Goal: Navigation & Orientation: Go to known website

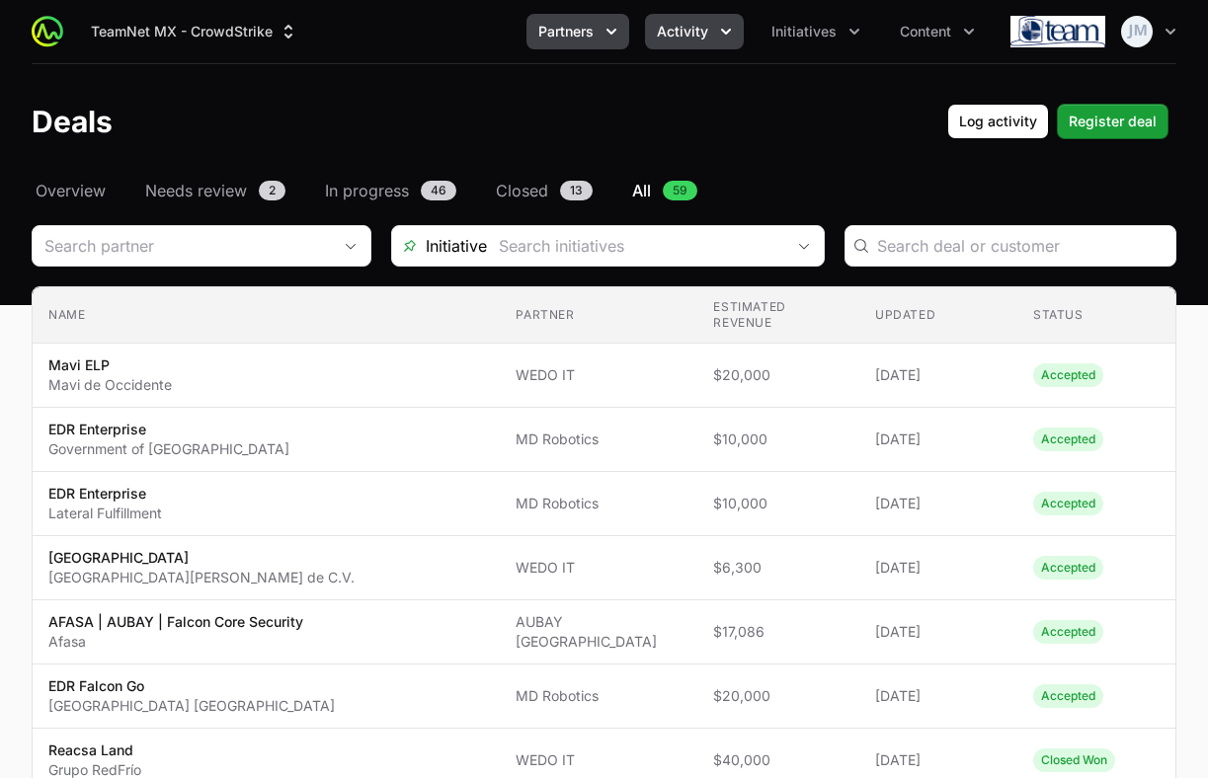
click at [615, 36] on icon "Partners menu" at bounding box center [611, 32] width 20 height 20
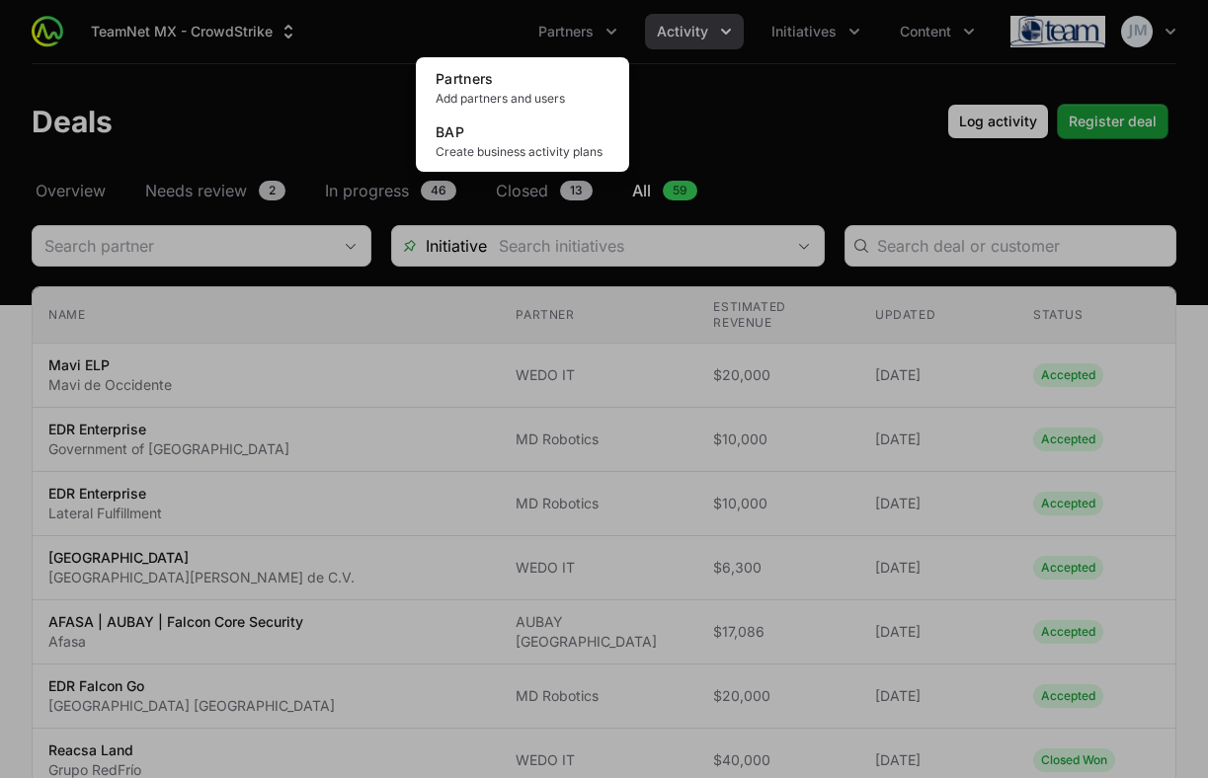
click at [730, 30] on div "Partners menu" at bounding box center [604, 389] width 1208 height 778
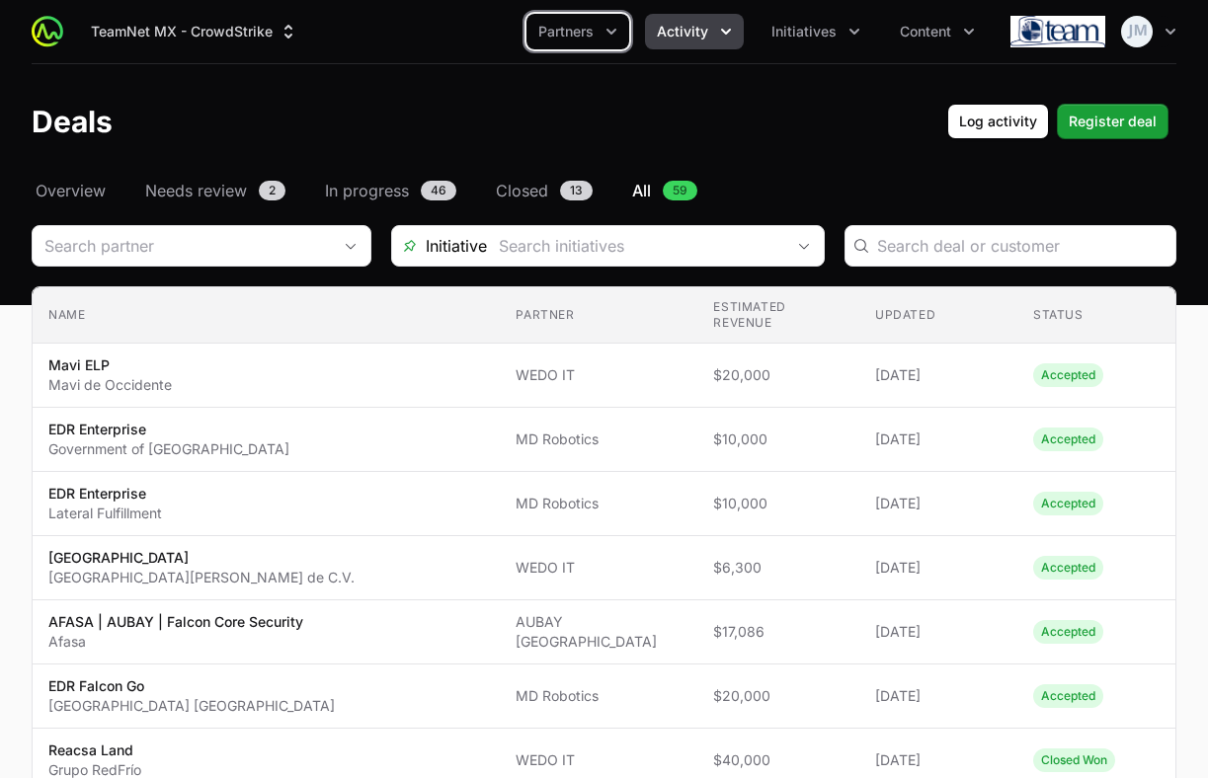
click at [731, 35] on icon "Activity menu" at bounding box center [726, 32] width 20 height 20
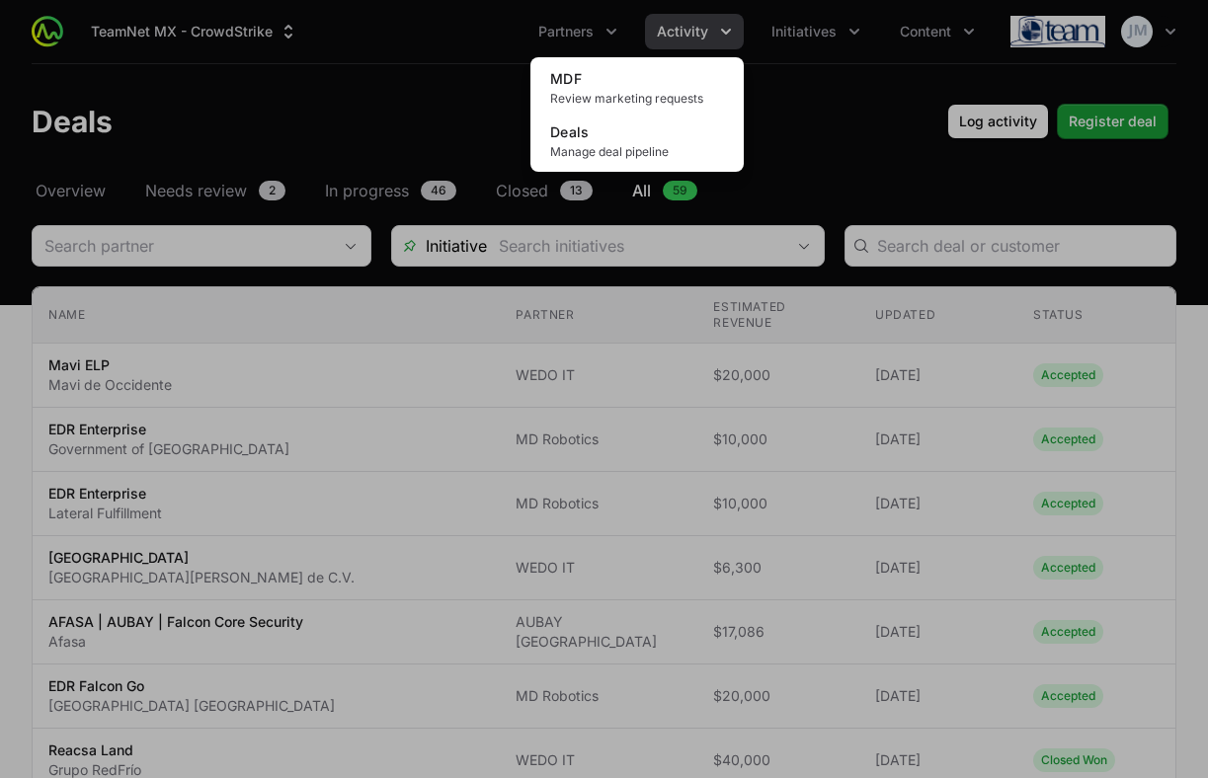
click at [730, 29] on div "Activity menu" at bounding box center [604, 389] width 1208 height 778
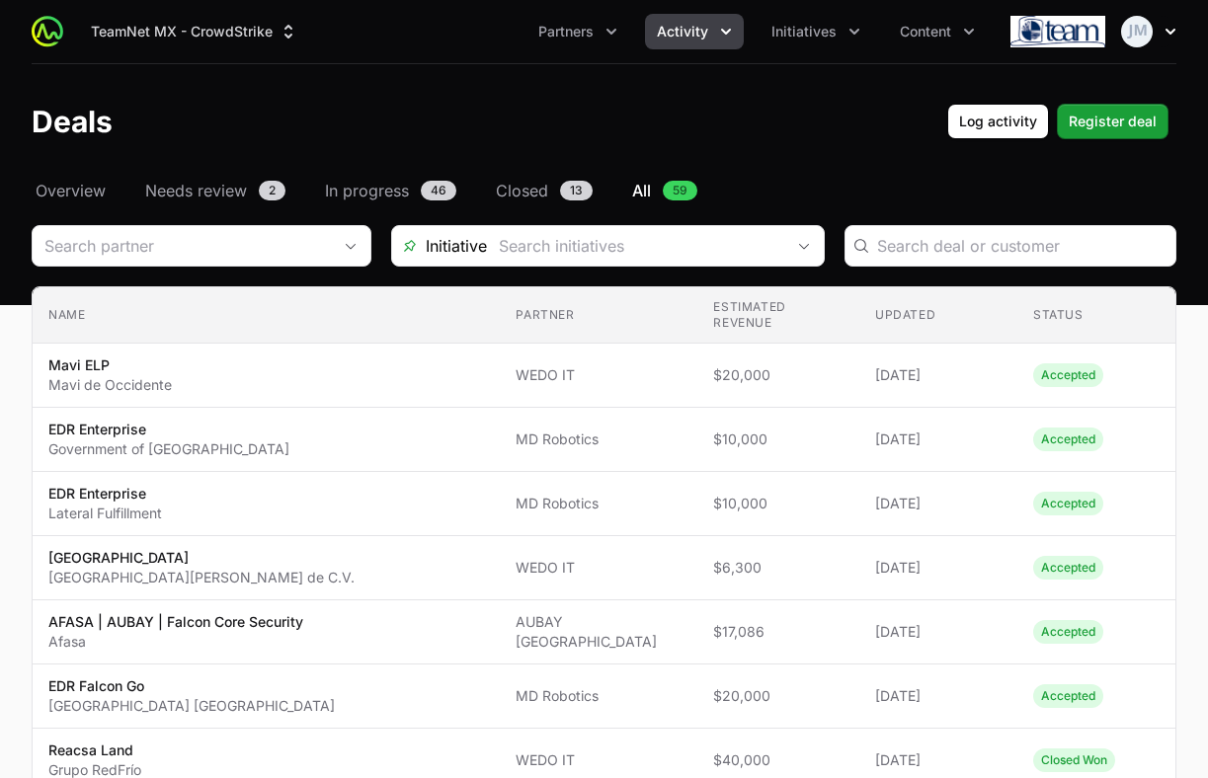
click at [1131, 34] on img "button" at bounding box center [1137, 32] width 32 height 32
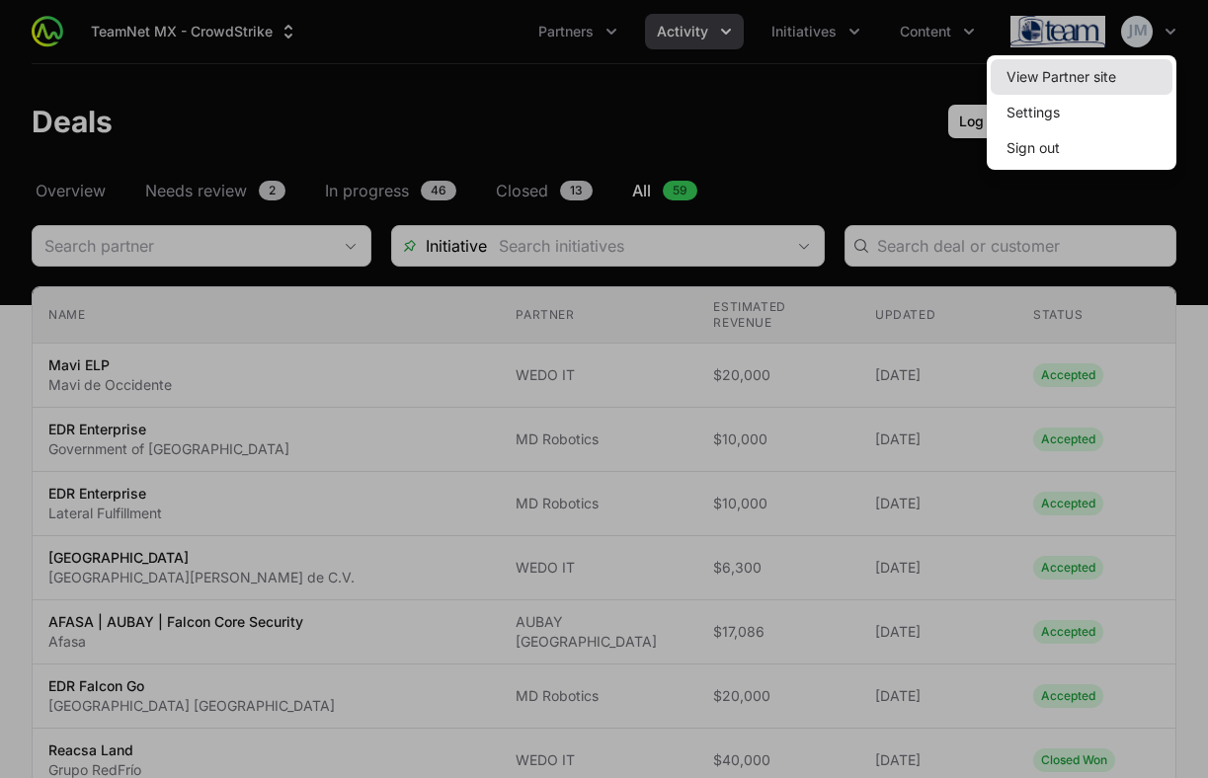
click at [1071, 88] on link "View Partner site" at bounding box center [1082, 77] width 182 height 36
